Goal: Task Accomplishment & Management: Use online tool/utility

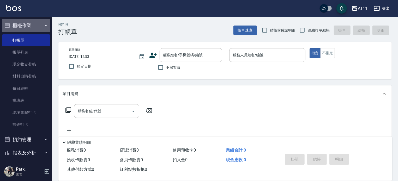
click at [27, 23] on button "櫃檯作業" at bounding box center [26, 26] width 48 height 14
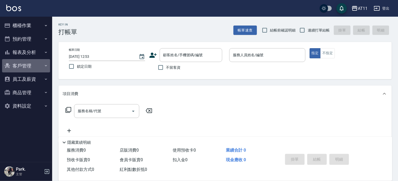
click at [26, 65] on button "客戶管理" at bounding box center [26, 66] width 48 height 14
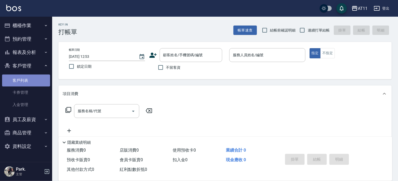
click at [27, 81] on link "客戶列表" at bounding box center [26, 81] width 48 height 12
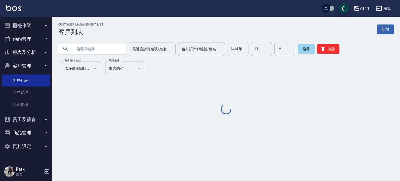
click at [90, 51] on input "text" at bounding box center [97, 49] width 49 height 14
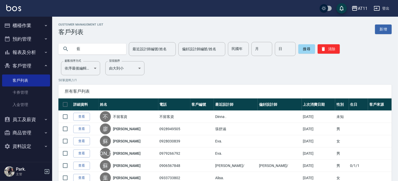
type input "藍"
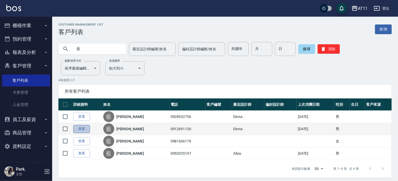
click at [85, 130] on link "查看" at bounding box center [81, 129] width 17 height 8
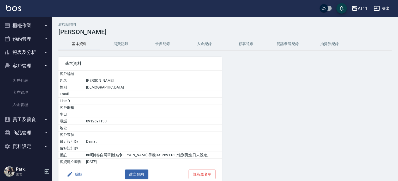
click at [205, 45] on button "入金紀錄" at bounding box center [204, 44] width 42 height 13
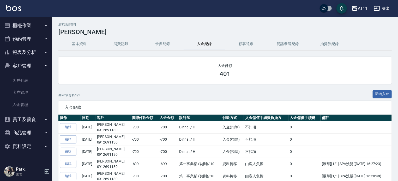
drag, startPoint x: 104, startPoint y: 90, endPoint x: 116, endPoint y: 108, distance: 21.1
click at [104, 90] on div "共 20 筆資料, 1 / 1 新增入金" at bounding box center [224, 95] width 333 height 11
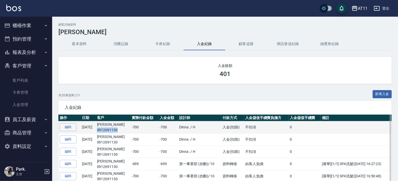
drag, startPoint x: 126, startPoint y: 128, endPoint x: 113, endPoint y: 130, distance: 13.2
click at [104, 131] on td "[PERSON_NAME] 0912691130" at bounding box center [113, 127] width 35 height 12
copy p "0912691130"
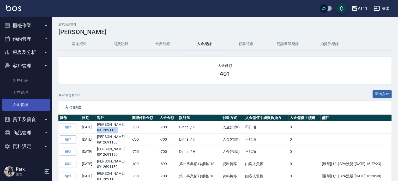
click at [23, 104] on link "入金管理" at bounding box center [26, 105] width 48 height 12
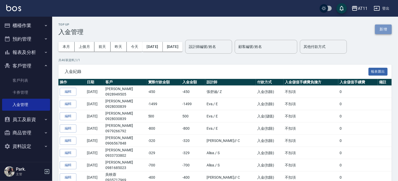
click at [378, 31] on button "新增" at bounding box center [383, 29] width 17 height 10
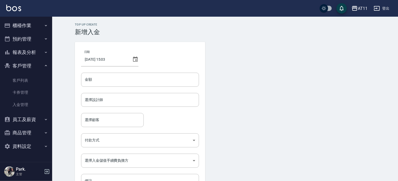
drag, startPoint x: 167, startPoint y: 79, endPoint x: 182, endPoint y: 61, distance: 23.8
click at [167, 77] on input "金額" at bounding box center [140, 80] width 118 height 14
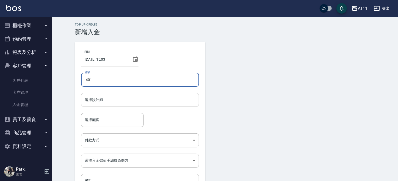
type input "-401"
drag, startPoint x: 159, startPoint y: 99, endPoint x: 163, endPoint y: 96, distance: 5.2
click at [161, 96] on input "選擇設計師" at bounding box center [139, 99] width 113 height 9
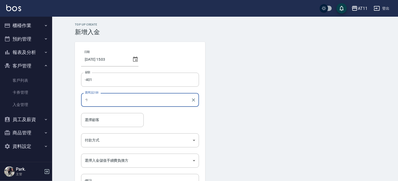
type input "ㄘ"
type input "Dinna-H"
click at [98, 124] on input "選擇顧客" at bounding box center [112, 119] width 58 height 9
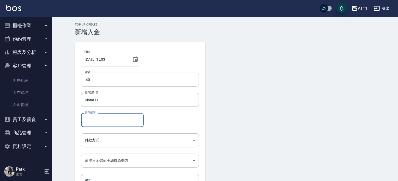
paste input "0912691130"
click at [116, 133] on span "[PERSON_NAME] / 0912691130" at bounding box center [112, 133] width 63 height 9
type input "[PERSON_NAME]/0912691130"
click at [116, 140] on body "AT11 登出 櫃檯作業 打帳單 帳單列表 現金收支登錄 材料自購登錄 每日結帳 排班表 現場電腦打卡 掃碼打卡 預約管理 預約管理 單日預約紀錄 單週預約紀…" at bounding box center [199, 108] width 398 height 216
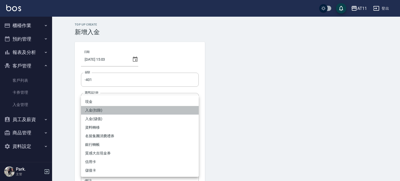
click at [114, 111] on li "入金(扣除)" at bounding box center [140, 110] width 118 height 9
type input "入金(扣除)"
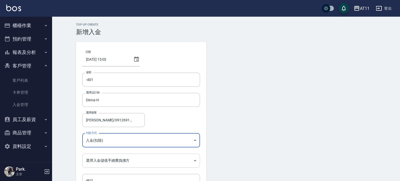
click at [122, 161] on body "AT11 登出 櫃檯作業 打帳單 帳單列表 現金收支登錄 材料自購登錄 每日結帳 排班表 現場電腦打卡 掃碼打卡 預約管理 預約管理 單日預約紀錄 單週預約紀…" at bounding box center [200, 108] width 400 height 216
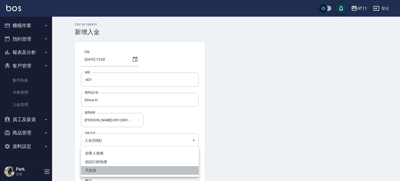
click at [117, 169] on li "不扣項" at bounding box center [140, 170] width 118 height 9
type input "WITHOUTHANDLINGFEE"
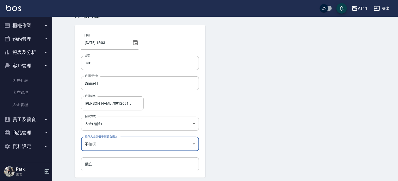
scroll to position [35, 0]
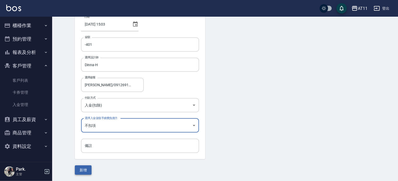
click at [83, 168] on button "新增" at bounding box center [83, 170] width 17 height 10
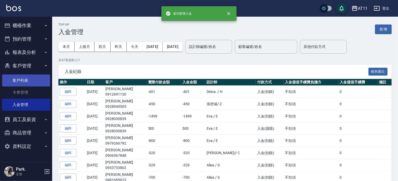
click at [22, 81] on link "客戶列表" at bounding box center [26, 81] width 48 height 12
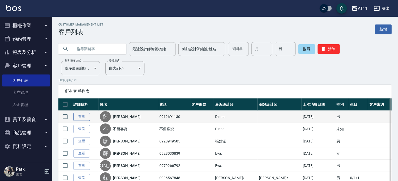
click at [81, 115] on link "查看" at bounding box center [81, 117] width 17 height 8
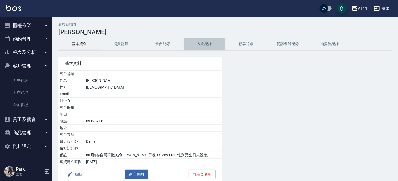
click at [201, 45] on button "入金紀錄" at bounding box center [204, 44] width 42 height 13
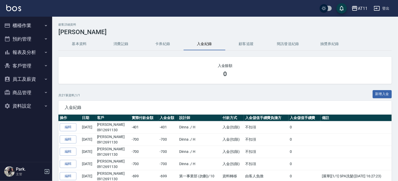
click at [25, 49] on button "報表及分析" at bounding box center [26, 53] width 48 height 14
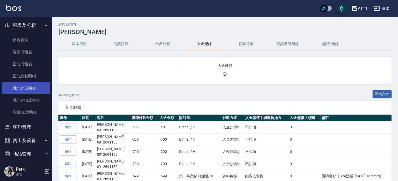
scroll to position [45, 0]
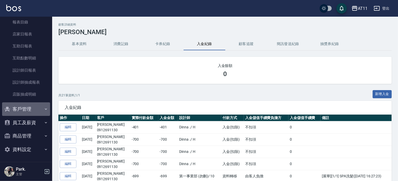
click at [27, 113] on button "客戶管理" at bounding box center [26, 109] width 48 height 14
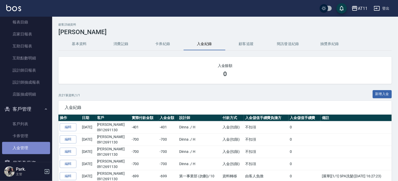
click at [32, 145] on link "入金管理" at bounding box center [26, 148] width 48 height 12
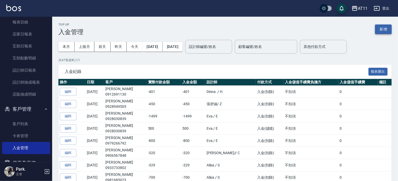
click at [386, 29] on button "新增" at bounding box center [383, 29] width 17 height 10
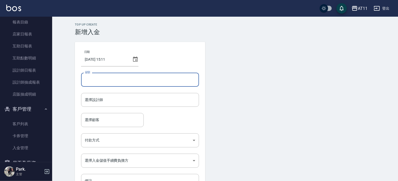
click at [118, 82] on input "金額" at bounding box center [140, 80] width 118 height 14
type input "-300"
click at [101, 97] on input "選擇設計師" at bounding box center [139, 99] width 113 height 9
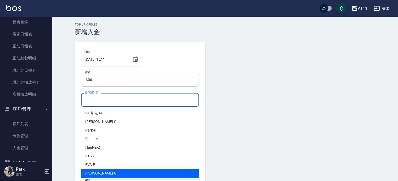
scroll to position [78, 0]
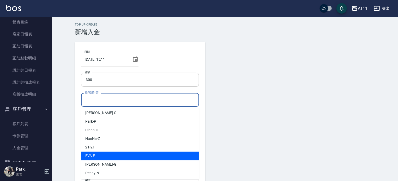
click at [92, 155] on span "EVA -E" at bounding box center [90, 155] width 10 height 5
type input "EVA-E"
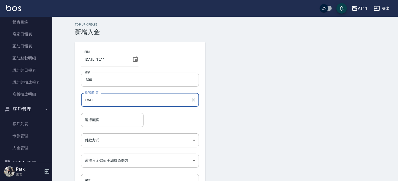
click at [86, 124] on input "選擇顧客" at bounding box center [112, 119] width 58 height 9
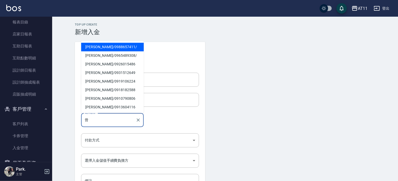
click at [99, 48] on span "曾牧莛 / 0988657411 /" at bounding box center [112, 47] width 63 height 9
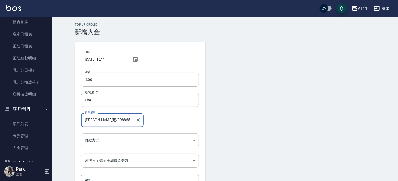
type input "曾牧莛/0988657411/"
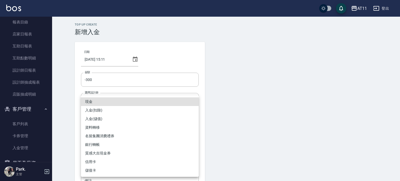
click at [100, 140] on body "AT11 登出 櫃檯作業 打帳單 帳單列表 現金收支登錄 材料自購登錄 每日結帳 排班表 現場電腦打卡 掃碼打卡 預約管理 預約管理 單日預約紀錄 單週預約紀…" at bounding box center [200, 108] width 400 height 216
click at [97, 109] on li "入金(扣除)" at bounding box center [140, 110] width 118 height 9
type input "入金(扣除)"
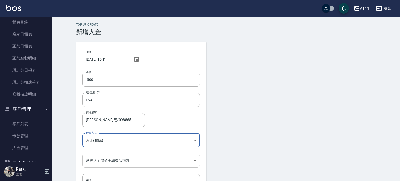
click at [104, 159] on body "AT11 登出 櫃檯作業 打帳單 帳單列表 現金收支登錄 材料自購登錄 每日結帳 排班表 現場電腦打卡 掃碼打卡 預約管理 預約管理 單日預約紀錄 單週預約紀…" at bounding box center [200, 108] width 400 height 216
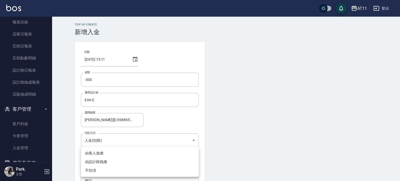
click at [100, 171] on li "不扣項" at bounding box center [140, 170] width 118 height 9
type input "WITHOUTHANDLINGFEE"
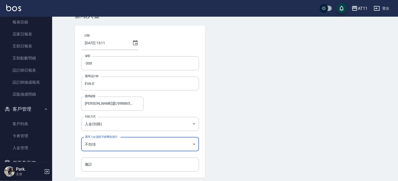
scroll to position [35, 0]
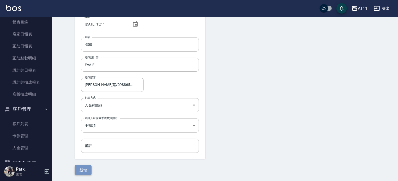
click at [86, 171] on button "新增" at bounding box center [83, 170] width 17 height 10
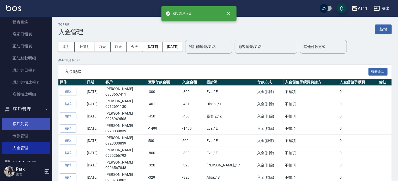
click at [23, 124] on link "客戶列表" at bounding box center [26, 124] width 48 height 12
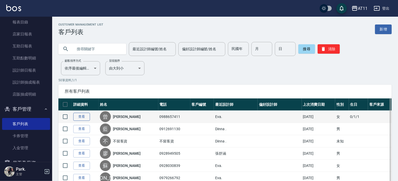
click at [79, 119] on link "查看" at bounding box center [81, 117] width 17 height 8
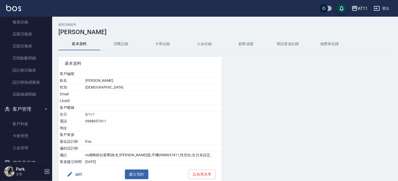
click at [206, 40] on button "入金紀錄" at bounding box center [204, 44] width 42 height 13
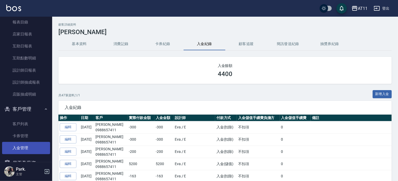
click at [43, 145] on link "入金管理" at bounding box center [26, 148] width 48 height 12
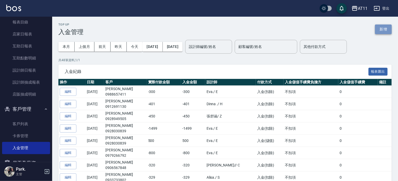
click at [378, 30] on button "新增" at bounding box center [383, 29] width 17 height 10
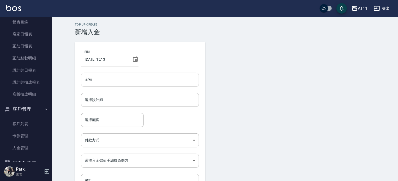
click at [101, 83] on input "金額" at bounding box center [140, 80] width 118 height 14
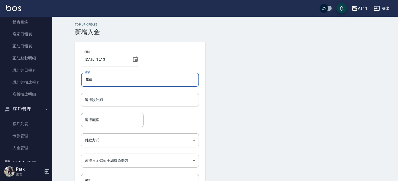
type input "-500"
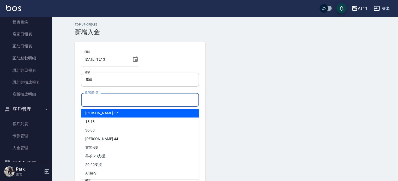
click at [109, 98] on input "選擇設計師" at bounding box center [139, 99] width 113 height 9
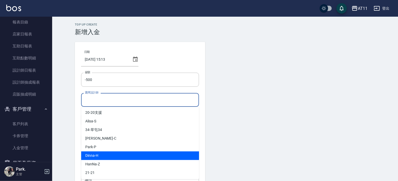
scroll to position [78, 0]
click at [107, 157] on div "EVA -E" at bounding box center [140, 156] width 118 height 9
type input "EVA-E"
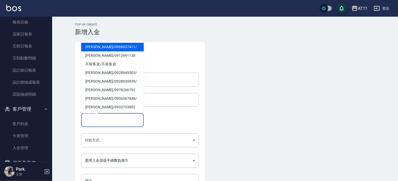
click at [96, 123] on input "選擇顧客" at bounding box center [112, 119] width 58 height 9
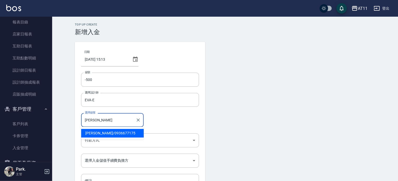
click at [95, 132] on span "林昭翰 / 0936677175" at bounding box center [112, 133] width 63 height 9
type input "林昭翰/0936677175"
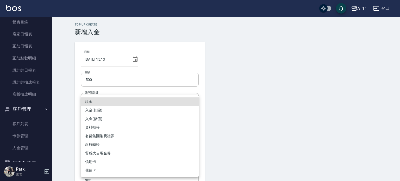
click at [105, 140] on body "AT11 登出 櫃檯作業 打帳單 帳單列表 現金收支登錄 材料自購登錄 每日結帳 排班表 現場電腦打卡 掃碼打卡 預約管理 預約管理 單日預約紀錄 單週預約紀…" at bounding box center [200, 108] width 400 height 216
click at [86, 108] on li "入金(扣除)" at bounding box center [140, 110] width 118 height 9
type input "入金(扣除)"
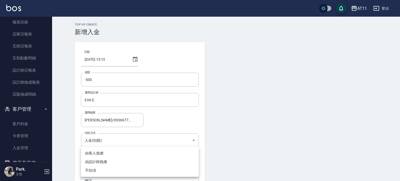
click at [101, 157] on body "AT11 登出 櫃檯作業 打帳單 帳單列表 現金收支登錄 材料自購登錄 每日結帳 排班表 現場電腦打卡 掃碼打卡 預約管理 預約管理 單日預約紀錄 單週預約紀…" at bounding box center [200, 108] width 400 height 216
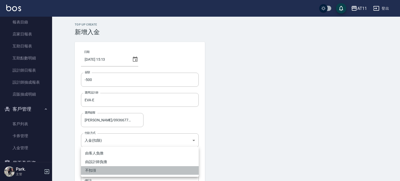
click at [100, 171] on li "不扣項" at bounding box center [140, 170] width 118 height 9
type input "WITHOUTHANDLINGFEE"
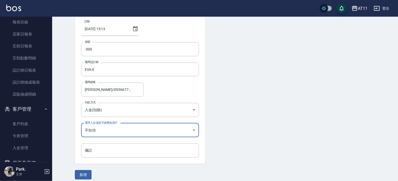
scroll to position [35, 0]
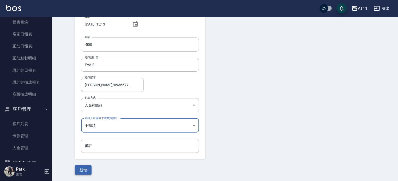
click at [90, 171] on button "新增" at bounding box center [83, 170] width 17 height 10
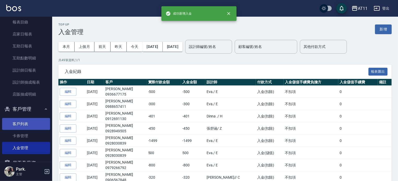
click at [24, 128] on link "客戶列表" at bounding box center [26, 124] width 48 height 12
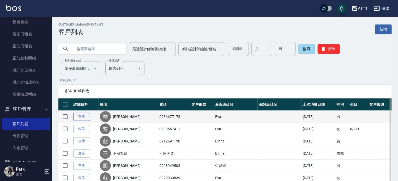
click at [77, 116] on link "查看" at bounding box center [81, 117] width 17 height 8
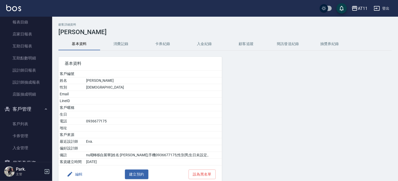
click at [201, 44] on button "入金紀錄" at bounding box center [204, 44] width 42 height 13
